Goal: Information Seeking & Learning: Check status

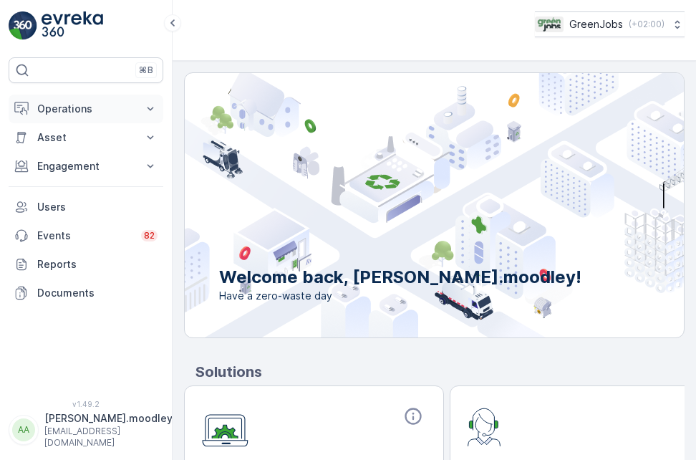
click at [147, 108] on icon at bounding box center [150, 109] width 14 height 14
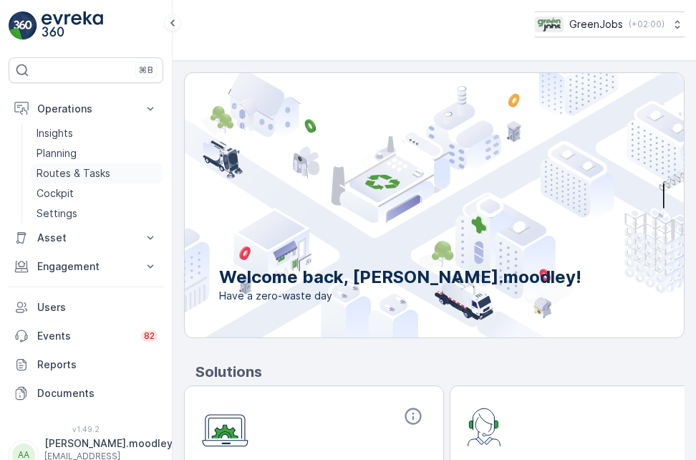
click at [82, 177] on p "Routes & Tasks" at bounding box center [74, 173] width 74 height 14
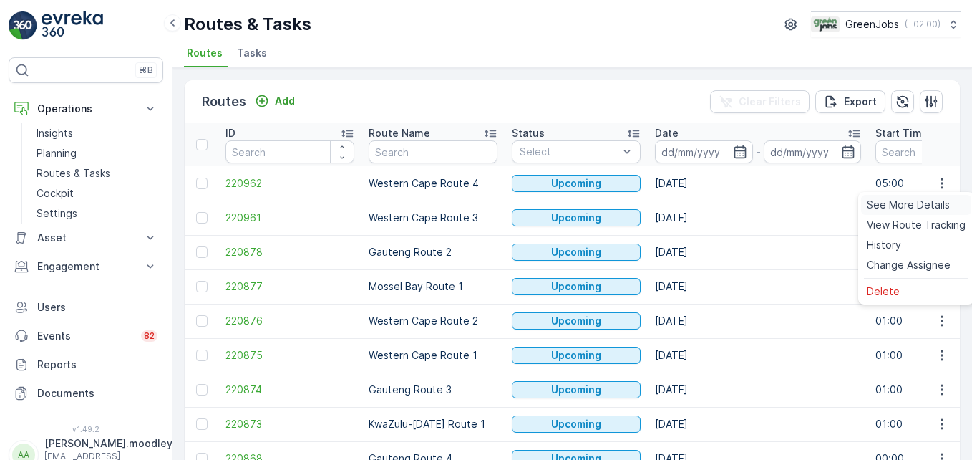
click at [695, 205] on span "See More Details" at bounding box center [908, 205] width 83 height 14
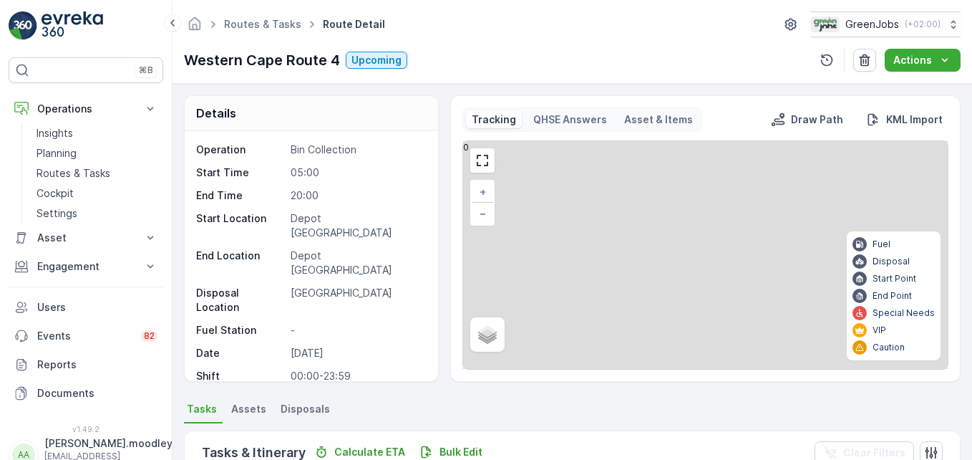
scroll to position [143, 0]
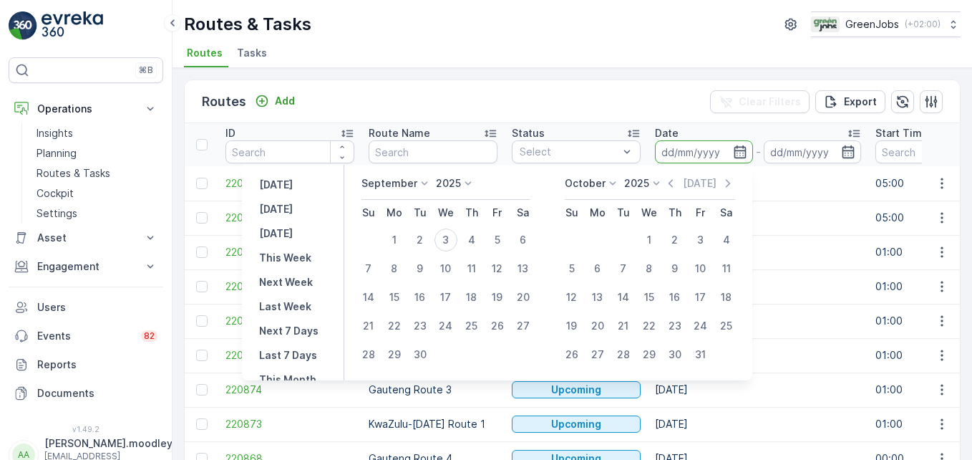
click at [670, 153] on input at bounding box center [704, 151] width 98 height 23
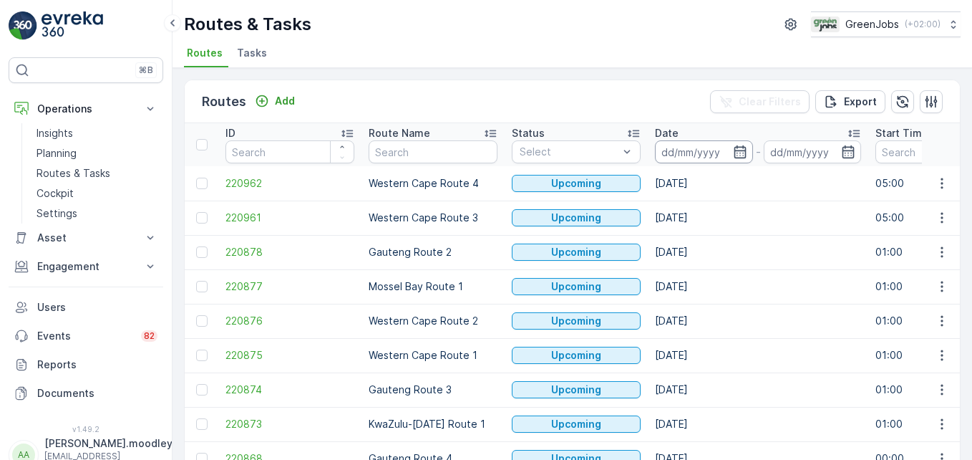
click at [675, 148] on input at bounding box center [704, 151] width 98 height 23
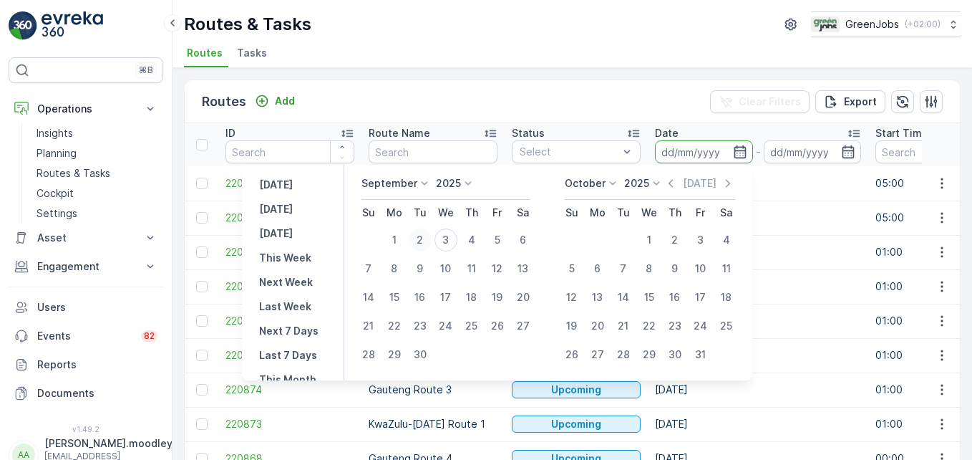
click at [421, 240] on div "2" at bounding box center [420, 239] width 23 height 23
type input "[DATE]"
click at [421, 240] on div "2" at bounding box center [420, 239] width 23 height 23
type input "[DATE]"
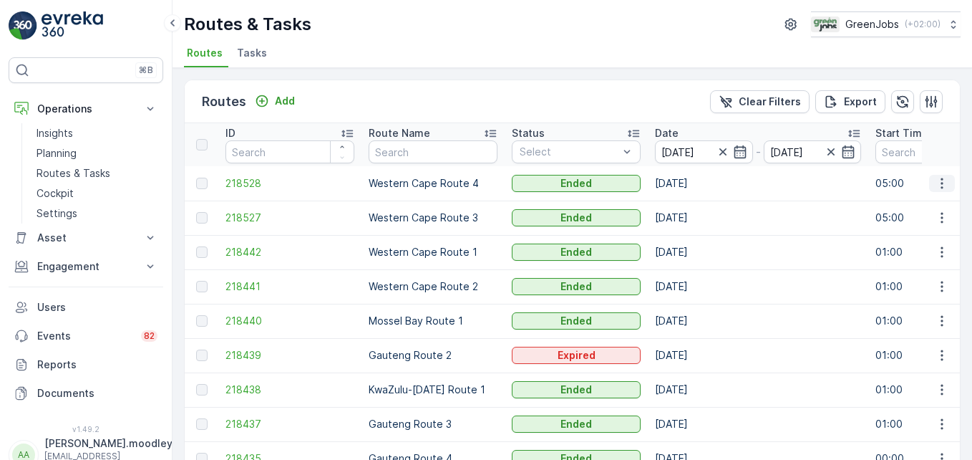
click at [695, 178] on icon "button" at bounding box center [942, 183] width 2 height 11
click at [695, 203] on span "See More Details" at bounding box center [908, 205] width 83 height 14
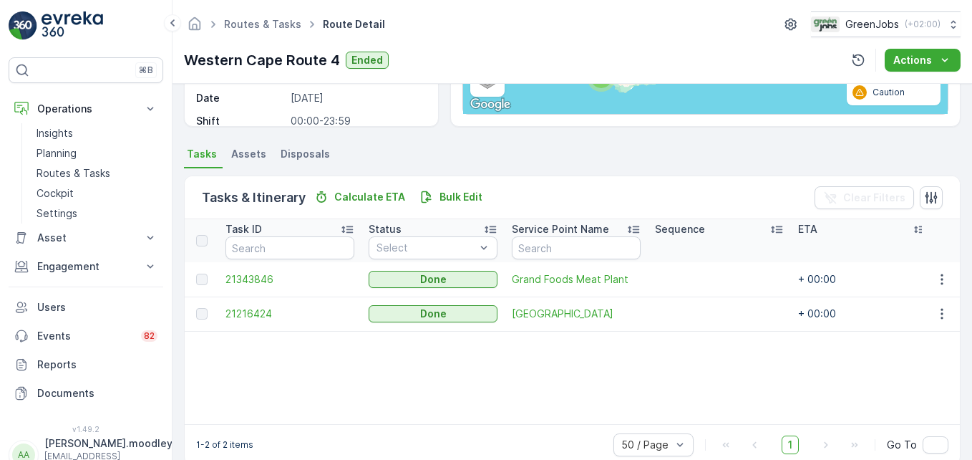
scroll to position [279, 0]
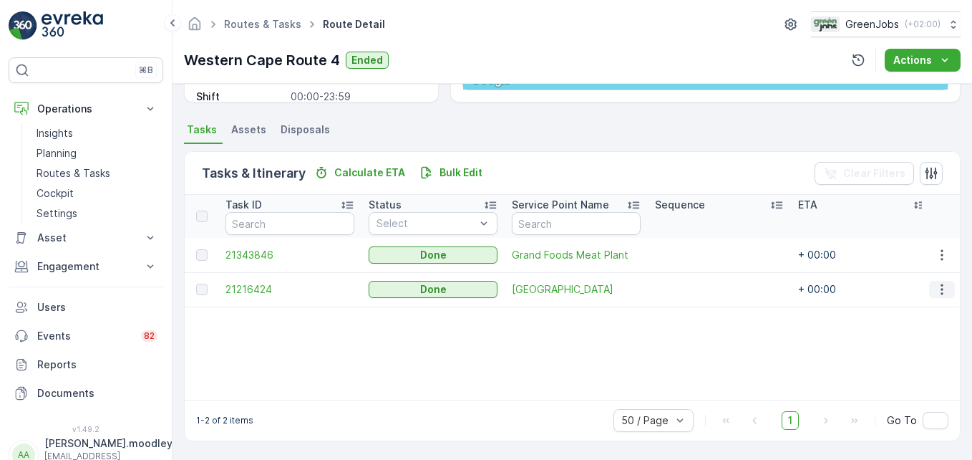
click at [695, 287] on icon "button" at bounding box center [942, 289] width 14 height 14
click at [695, 305] on span "See More Details" at bounding box center [925, 311] width 83 height 14
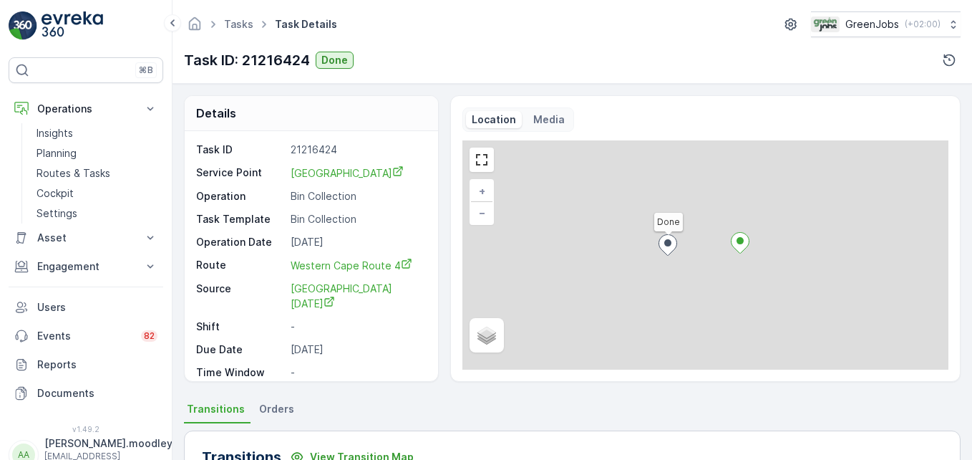
scroll to position [443, 0]
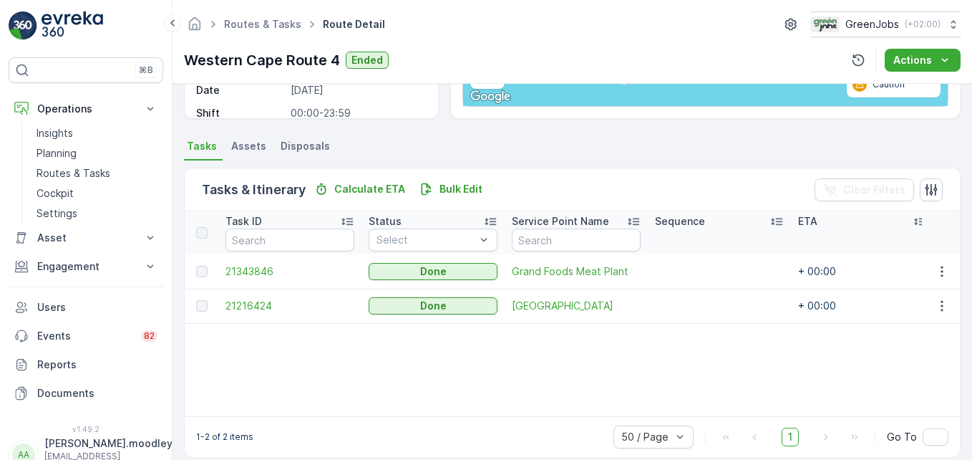
scroll to position [279, 0]
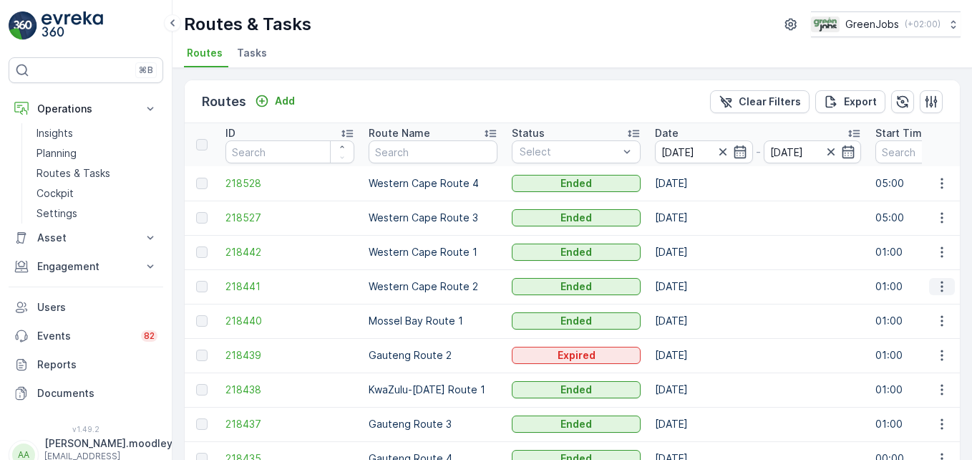
click at [695, 284] on icon "button" at bounding box center [942, 286] width 14 height 14
click at [695, 305] on span "See More Details" at bounding box center [908, 308] width 83 height 14
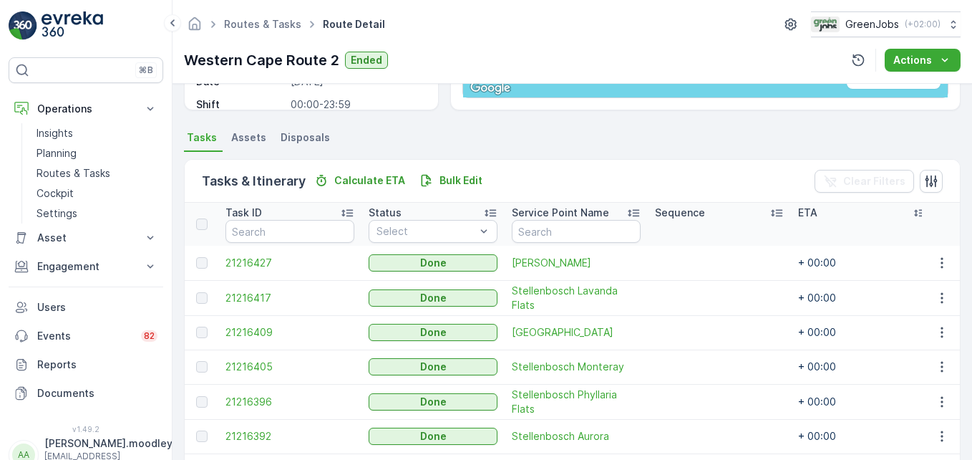
scroll to position [402, 0]
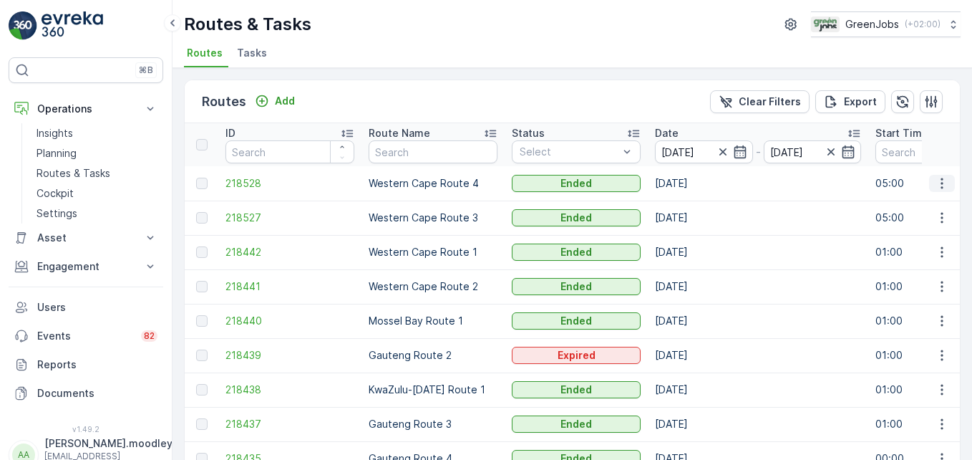
click at [695, 176] on icon "button" at bounding box center [942, 183] width 14 height 14
click at [695, 200] on span "See More Details" at bounding box center [908, 205] width 83 height 14
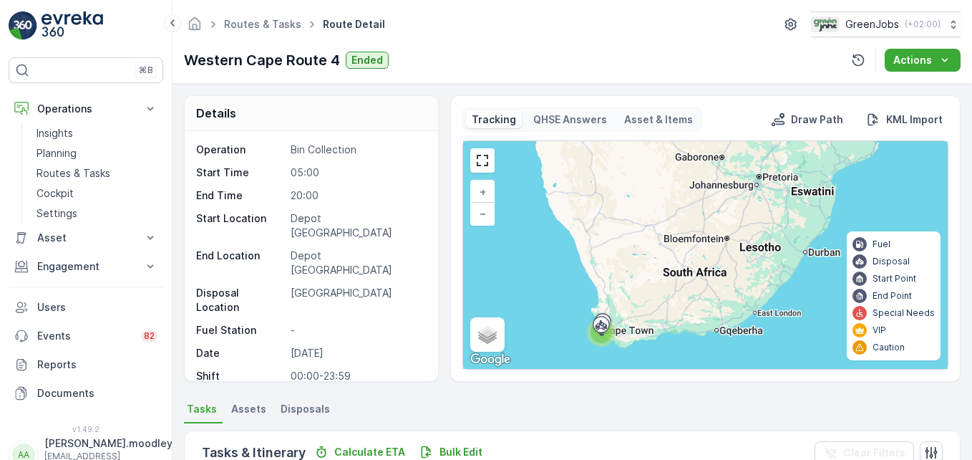
scroll to position [279, 0]
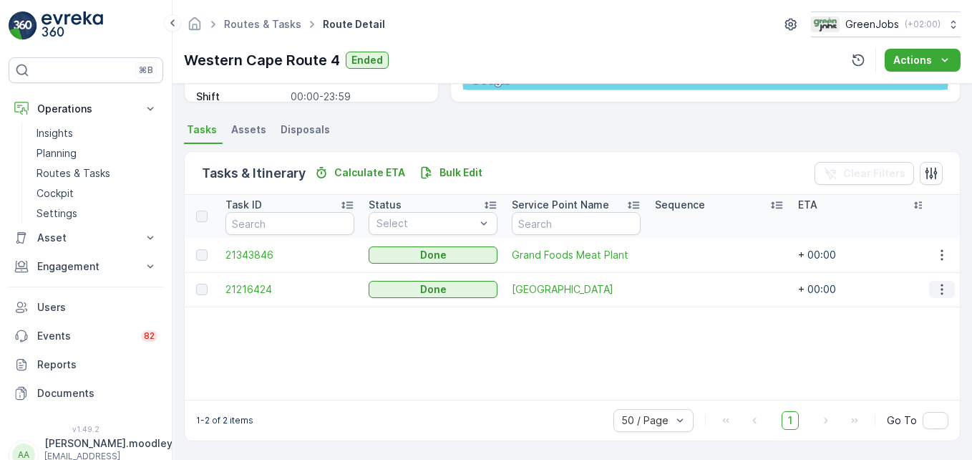
click at [695, 290] on icon "button" at bounding box center [942, 289] width 14 height 14
click at [695, 307] on span "See More Details" at bounding box center [925, 311] width 83 height 14
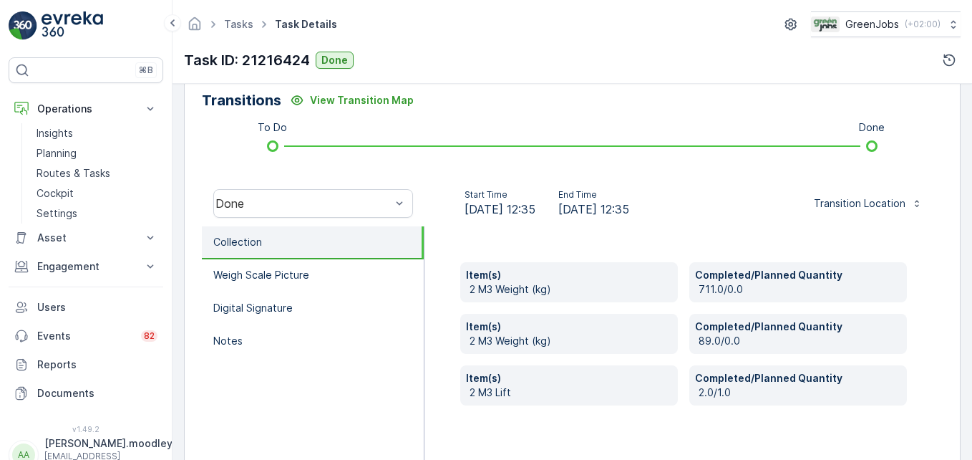
scroll to position [358, 0]
